Goal: Check status: Check status

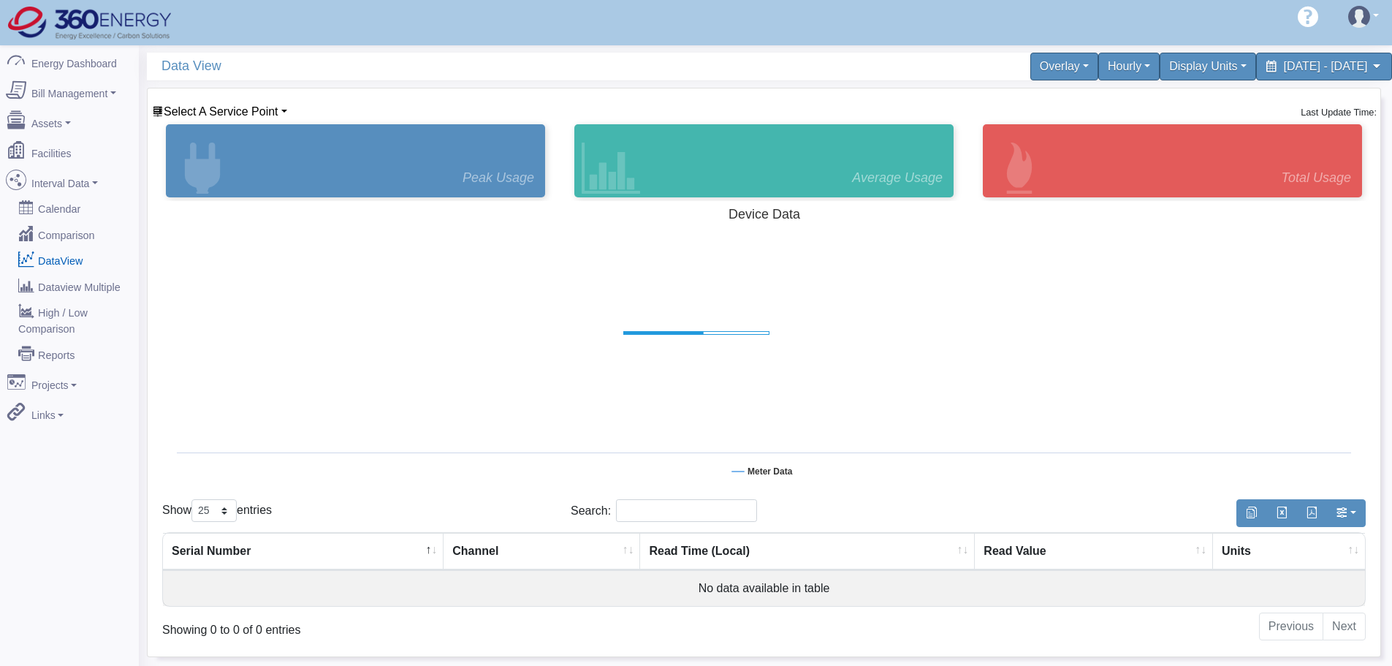
select select "25"
click at [279, 113] on link "Select A Service Point" at bounding box center [219, 111] width 135 height 12
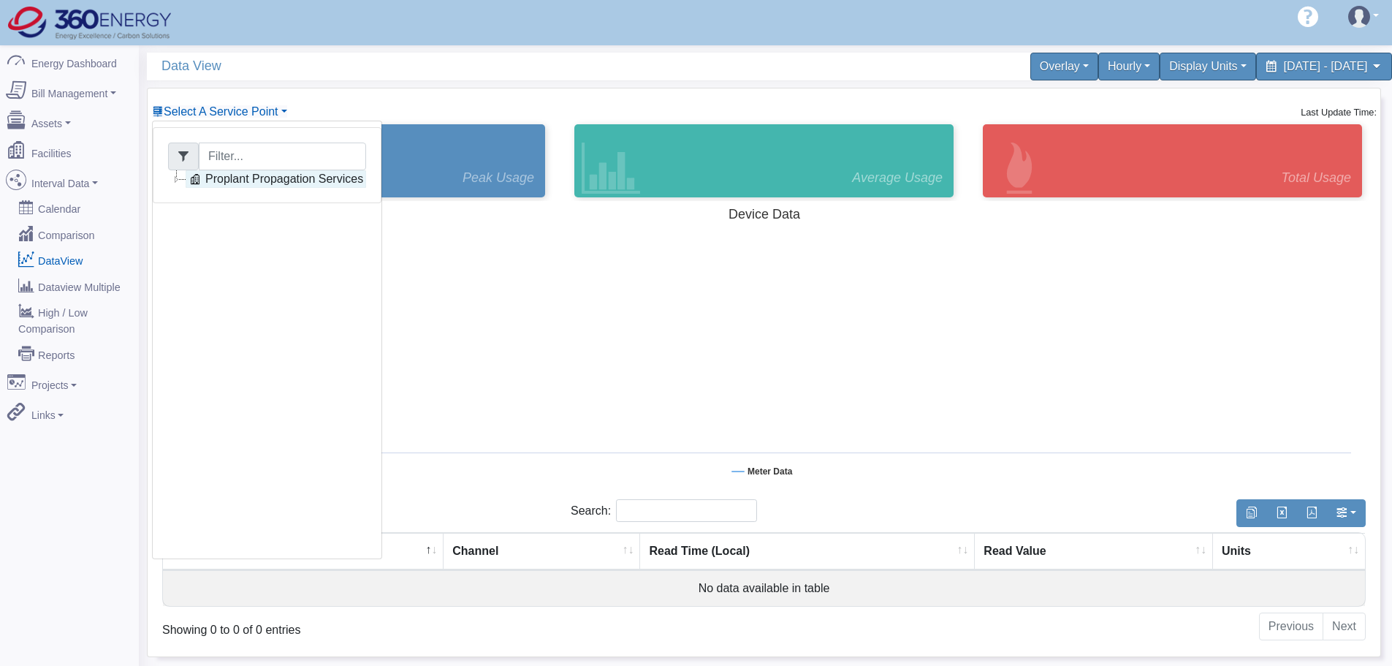
click at [252, 183] on link "Proplant Propagation Services" at bounding box center [276, 179] width 180 height 18
click at [291, 201] on link "Main Electric" at bounding box center [253, 197] width 100 height 18
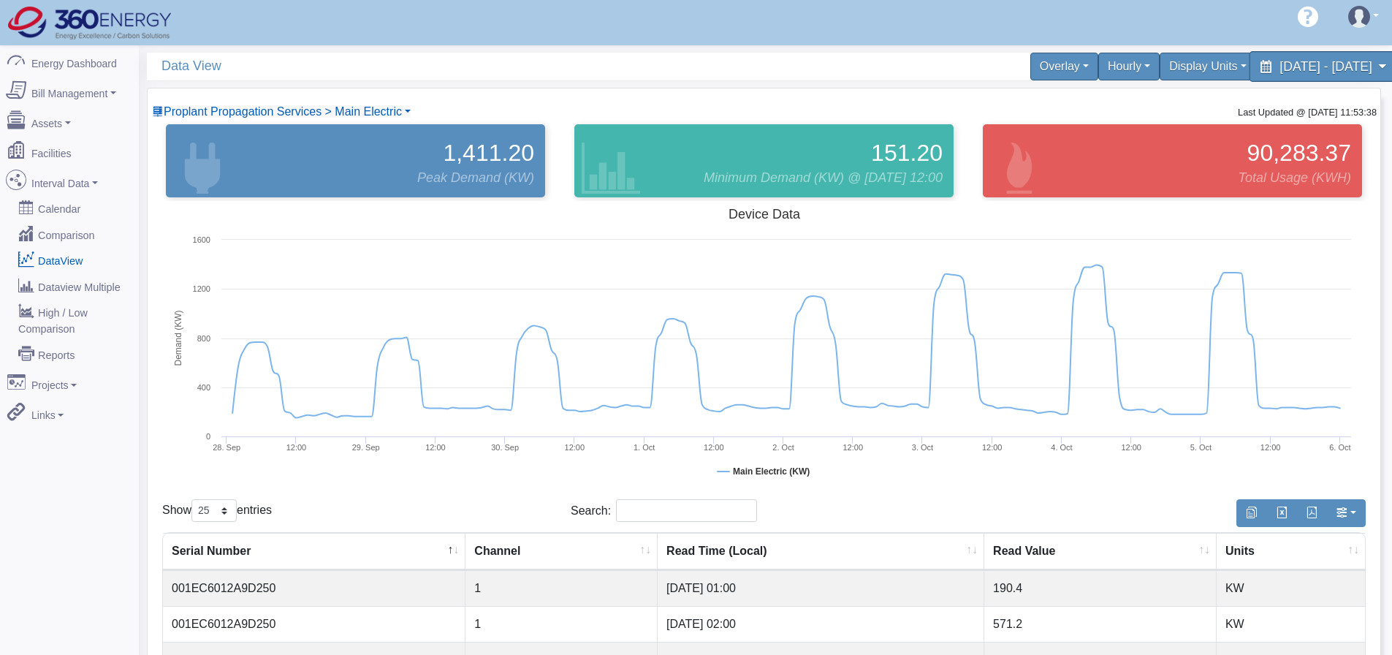
click at [1335, 69] on span "[DATE] - [DATE]" at bounding box center [1325, 66] width 92 height 14
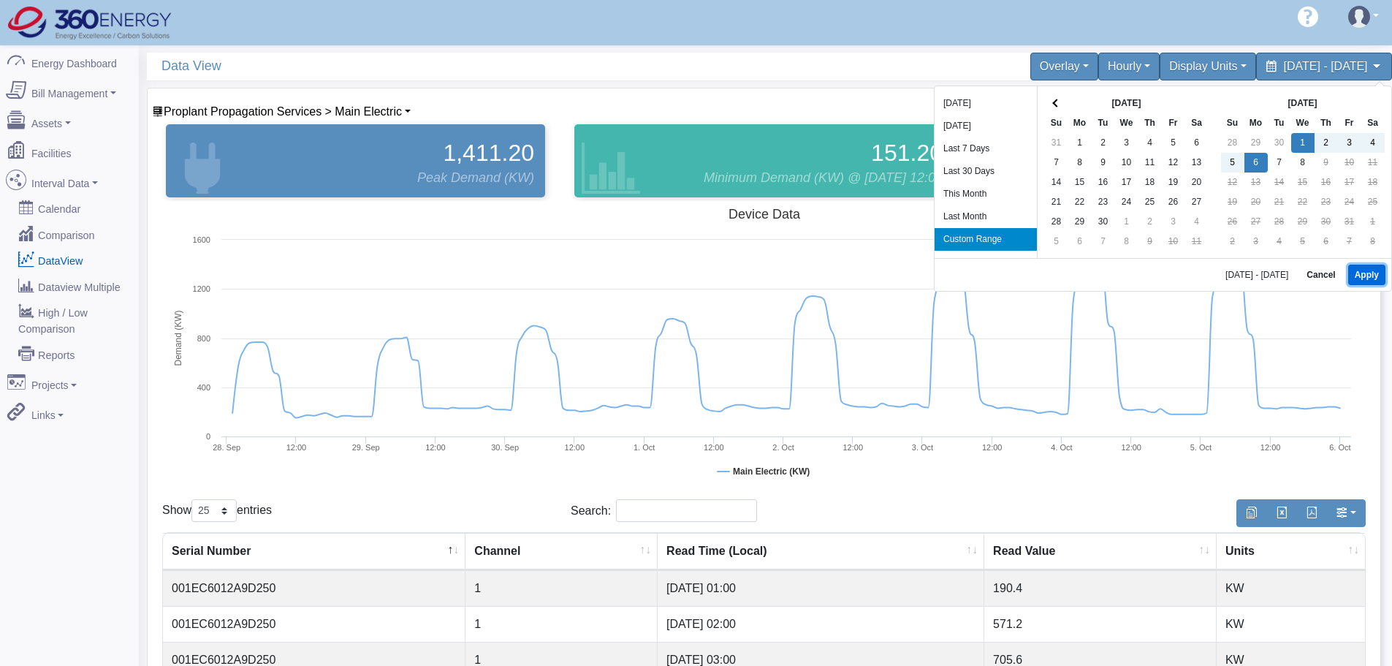
click at [1356, 273] on button "Apply" at bounding box center [1366, 274] width 37 height 20
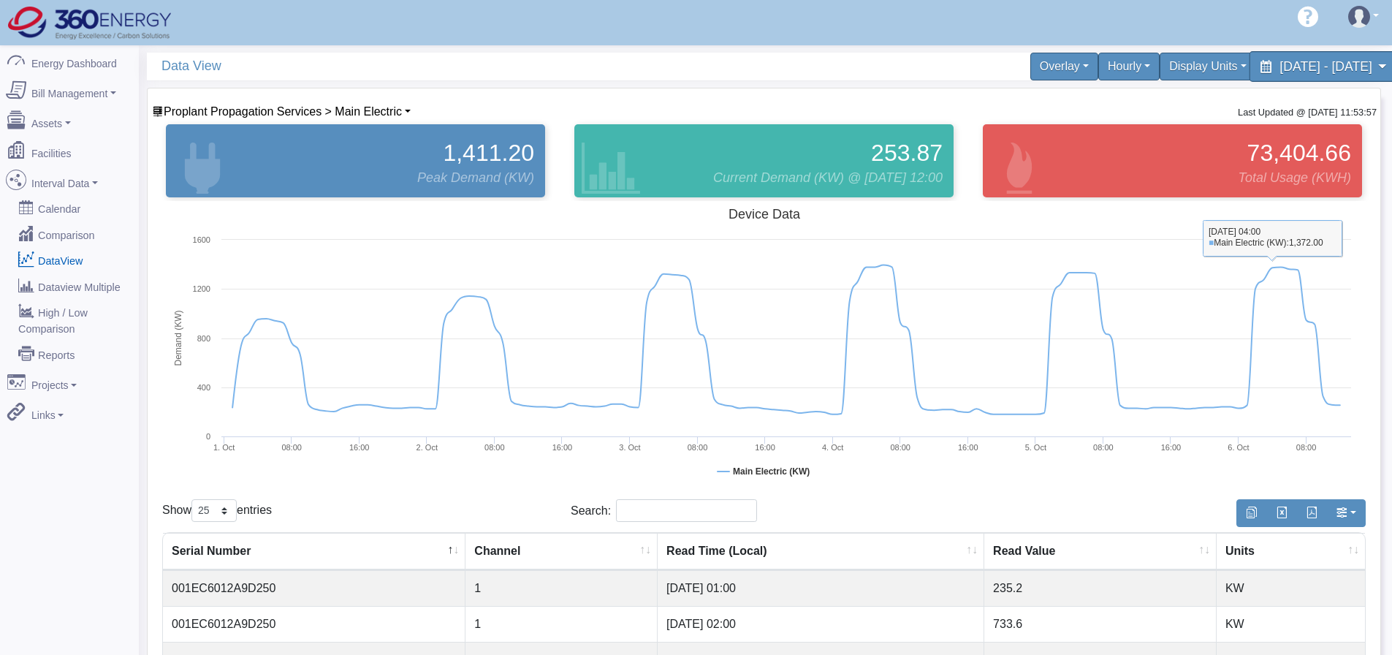
click at [1329, 60] on span "[DATE] - [DATE]" at bounding box center [1325, 66] width 92 height 14
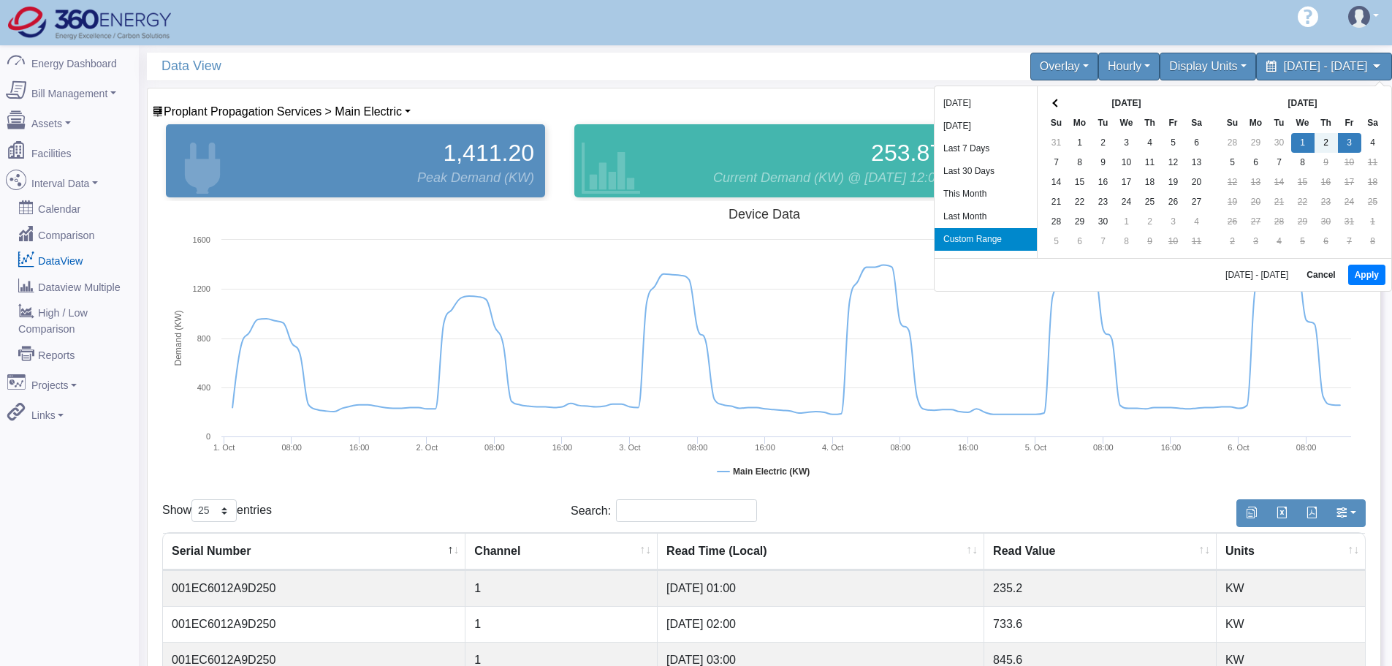
click at [1378, 289] on div "[DATE] - [DATE] Cancel Apply" at bounding box center [1162, 274] width 457 height 33
click at [1365, 271] on button "Apply" at bounding box center [1366, 274] width 37 height 20
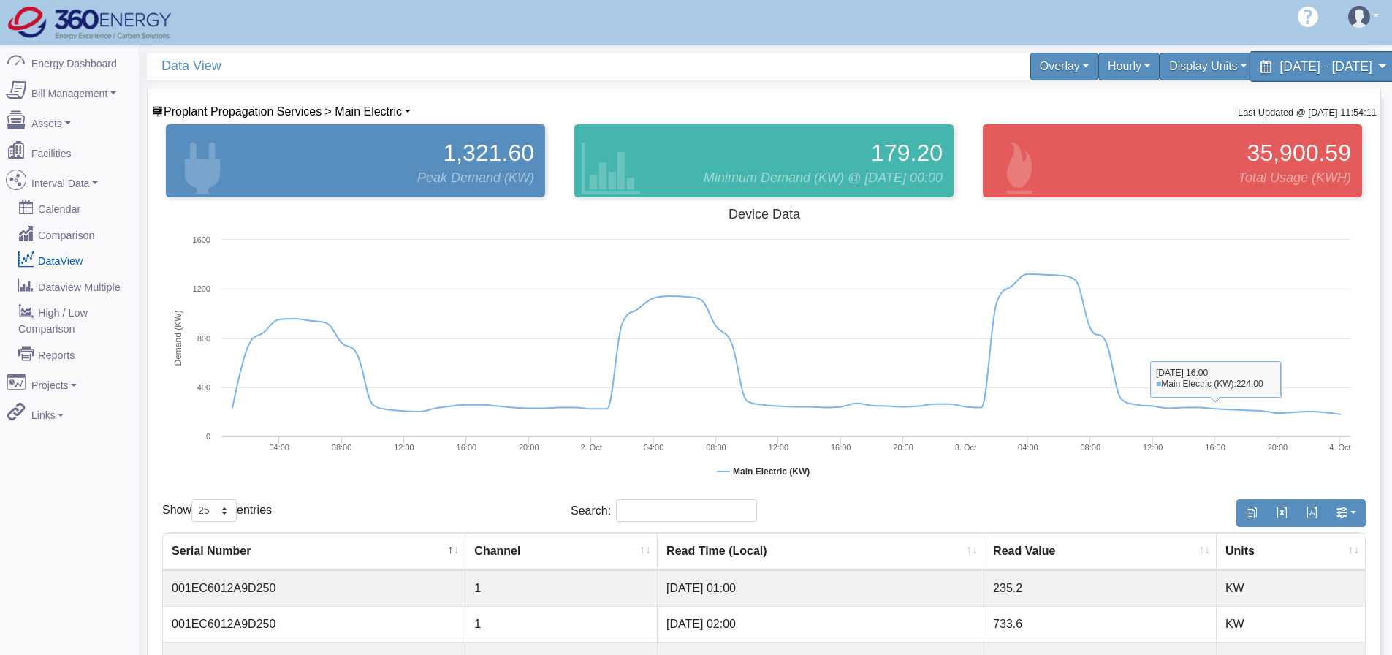
click at [1360, 66] on span "[DATE] - [DATE]" at bounding box center [1325, 66] width 92 height 14
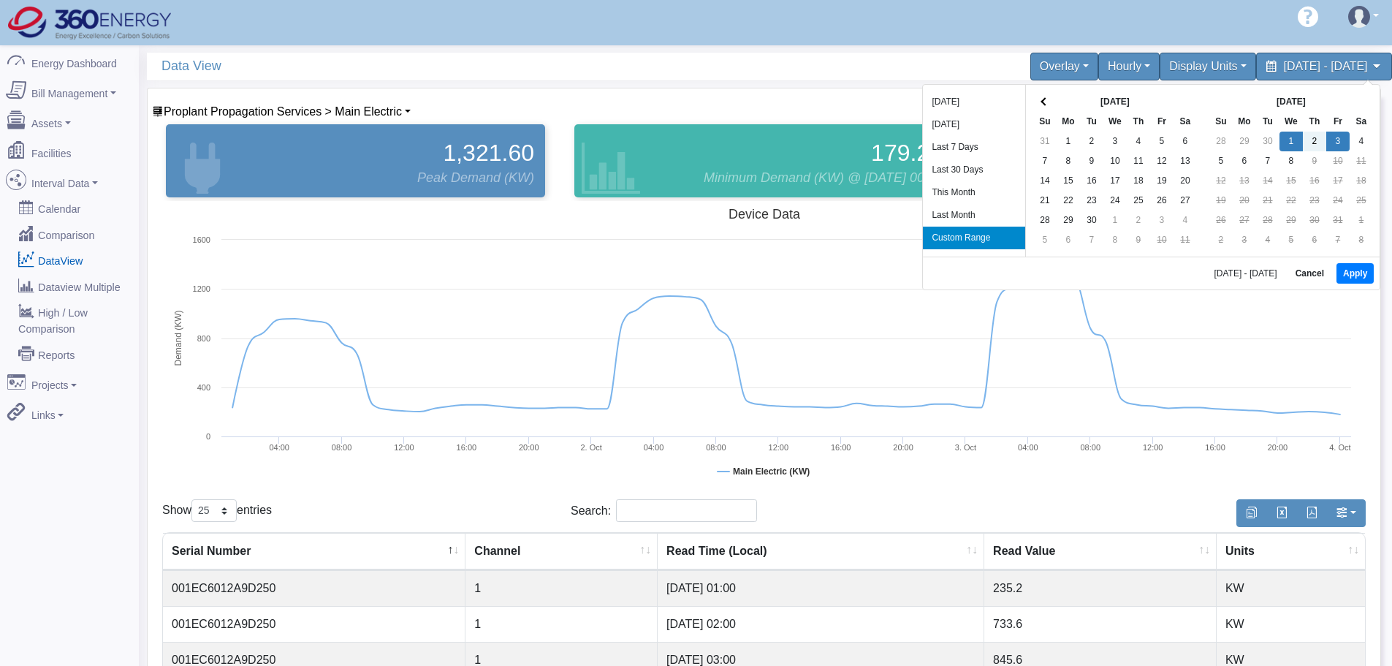
click at [787, 25] on div "Hello [EMAIL_ADDRESS][DOMAIN_NAME] 360 Energy Logout" at bounding box center [696, 22] width 1392 height 45
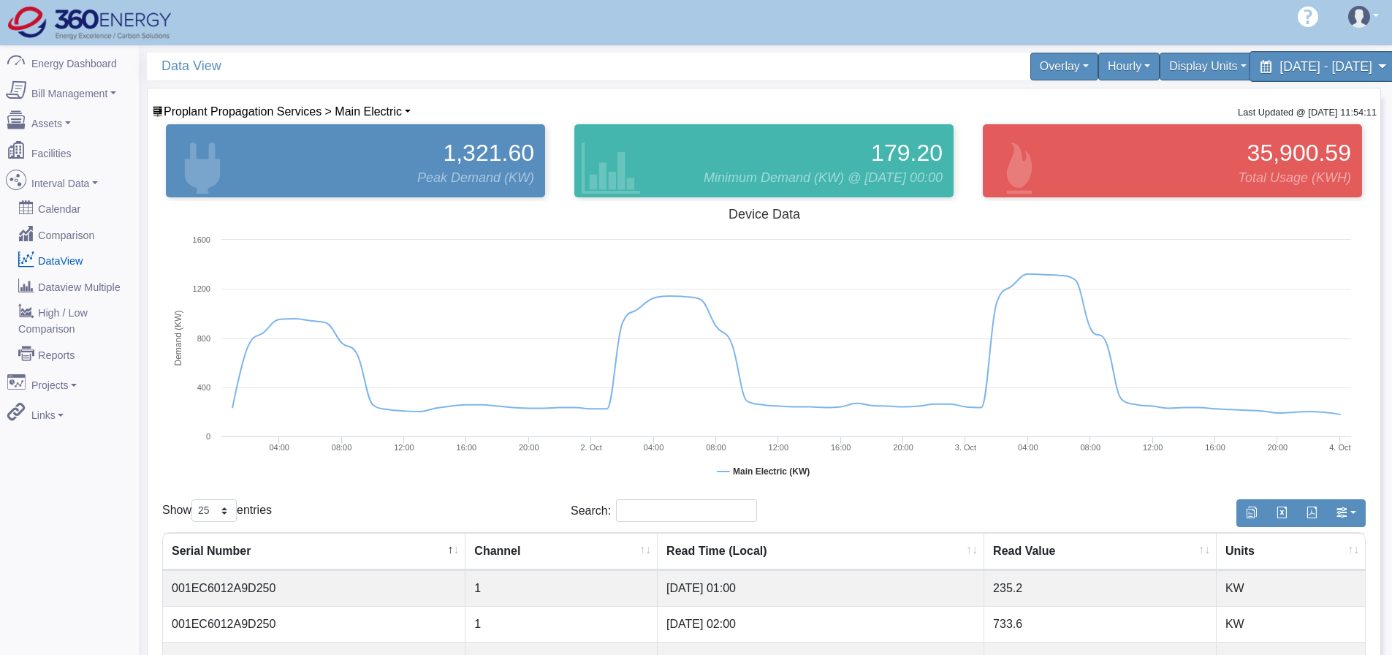
click at [1300, 65] on span "[DATE] - [DATE]" at bounding box center [1325, 66] width 92 height 14
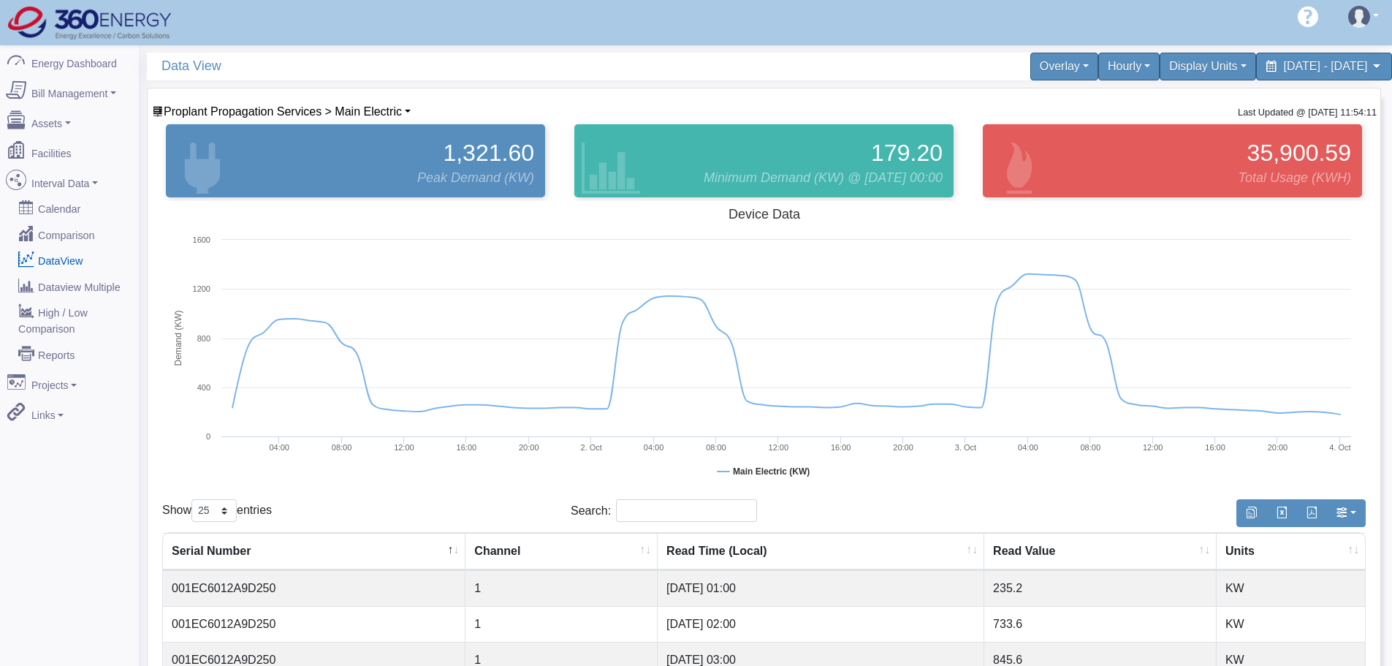
click at [850, 103] on div "Proplant Propagation Services > Main Electric Proplant Propagation Services Mai…" at bounding box center [763, 112] width 1225 height 18
click at [1095, 66] on div "Hourly" at bounding box center [1129, 66] width 68 height 31
click at [1047, 147] on link "15 Minute" at bounding box center [1104, 148] width 115 height 23
